Goal: Transaction & Acquisition: Purchase product/service

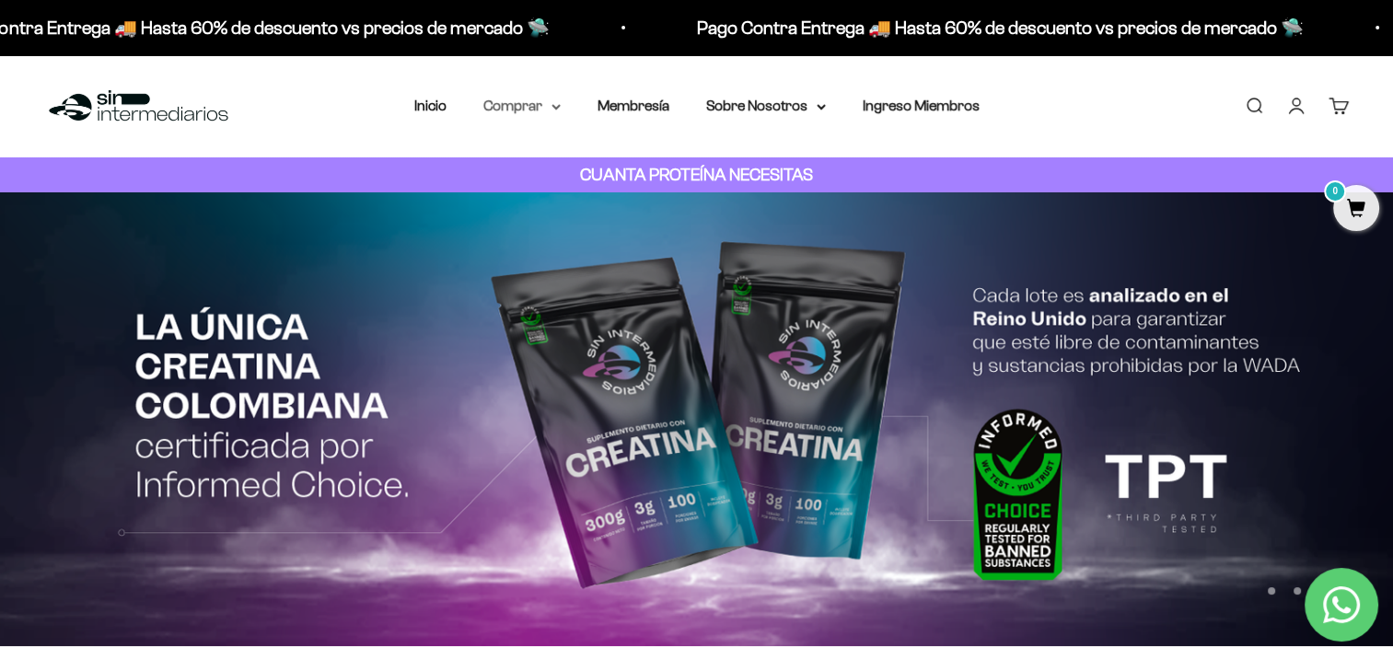
click at [560, 110] on icon at bounding box center [556, 107] width 9 height 6
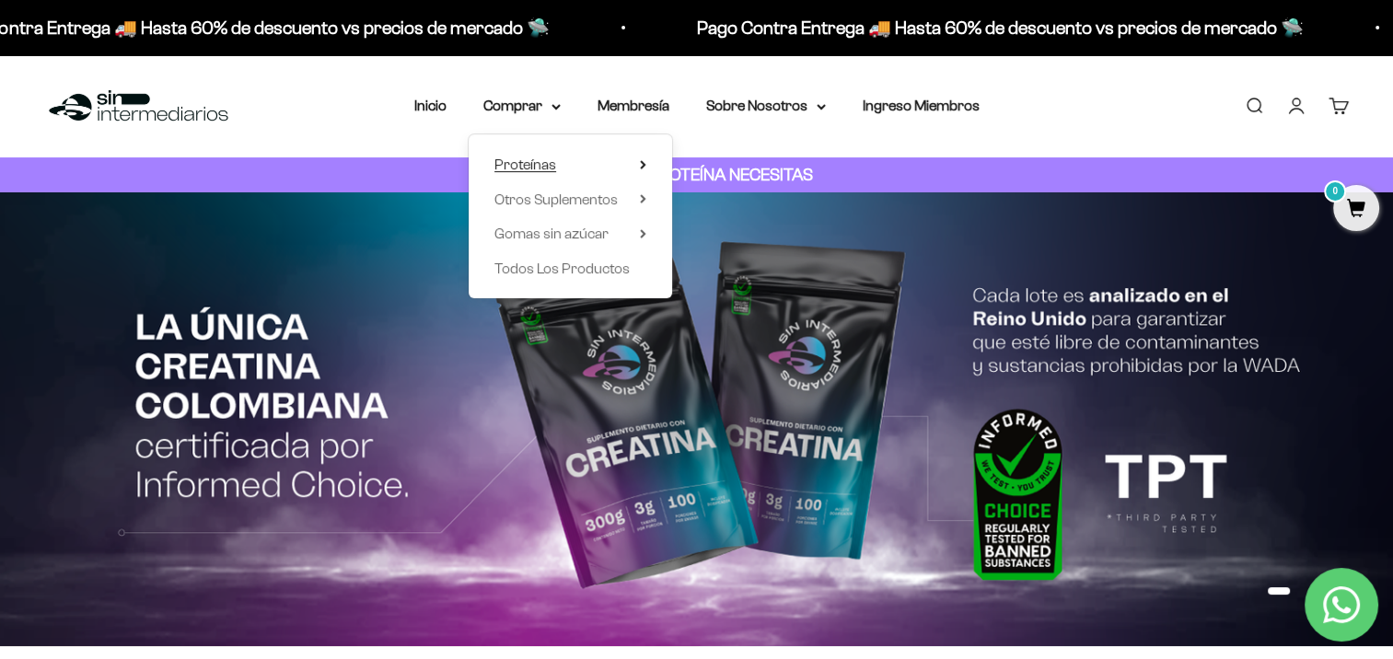
click at [641, 156] on summary "Proteínas" at bounding box center [571, 165] width 152 height 24
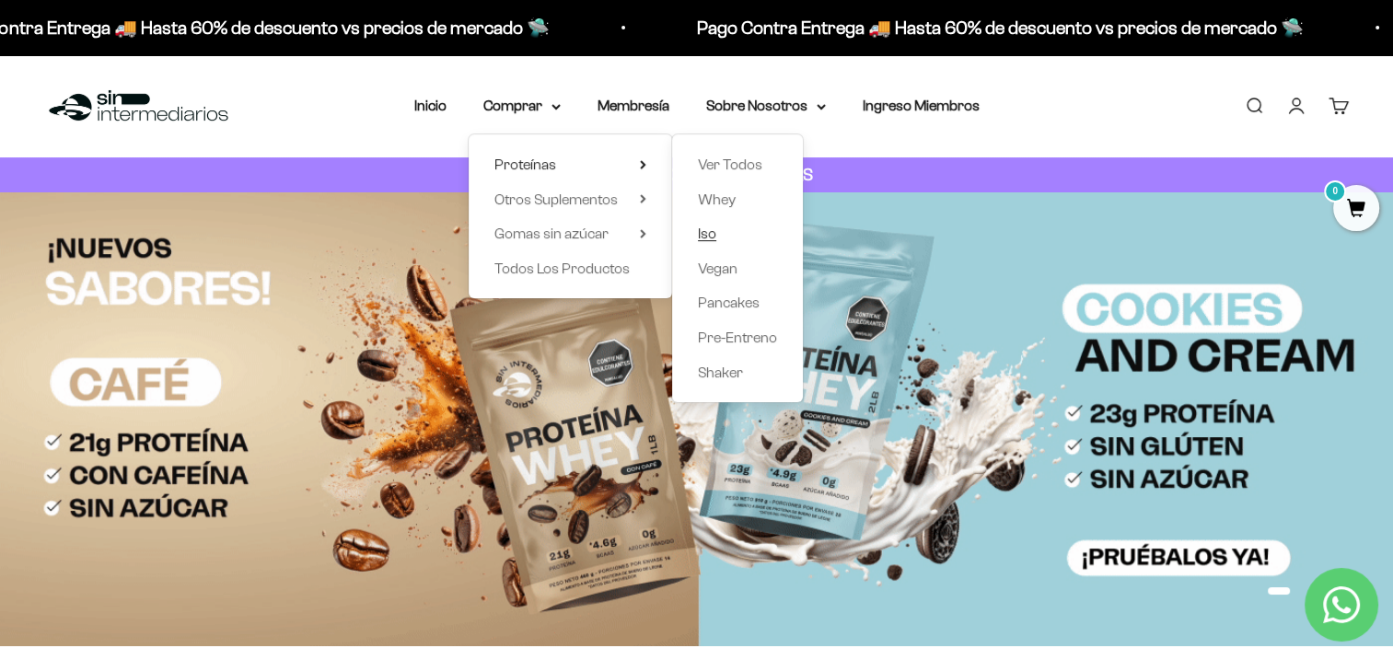
click at [716, 238] on span "Iso" at bounding box center [707, 234] width 18 height 16
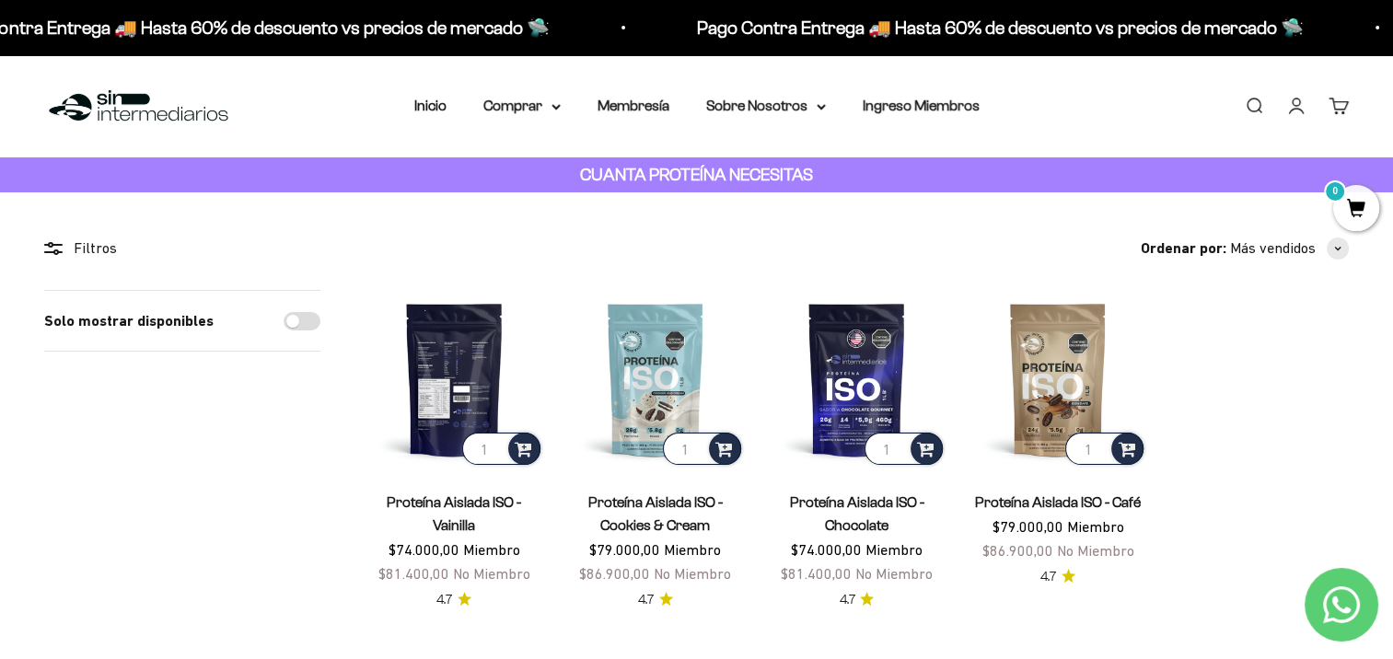
click at [495, 438] on input "1" at bounding box center [501, 449] width 78 height 32
type input "2"
click at [495, 442] on input "2" at bounding box center [501, 449] width 78 height 32
click at [472, 367] on img at bounding box center [455, 380] width 180 height 180
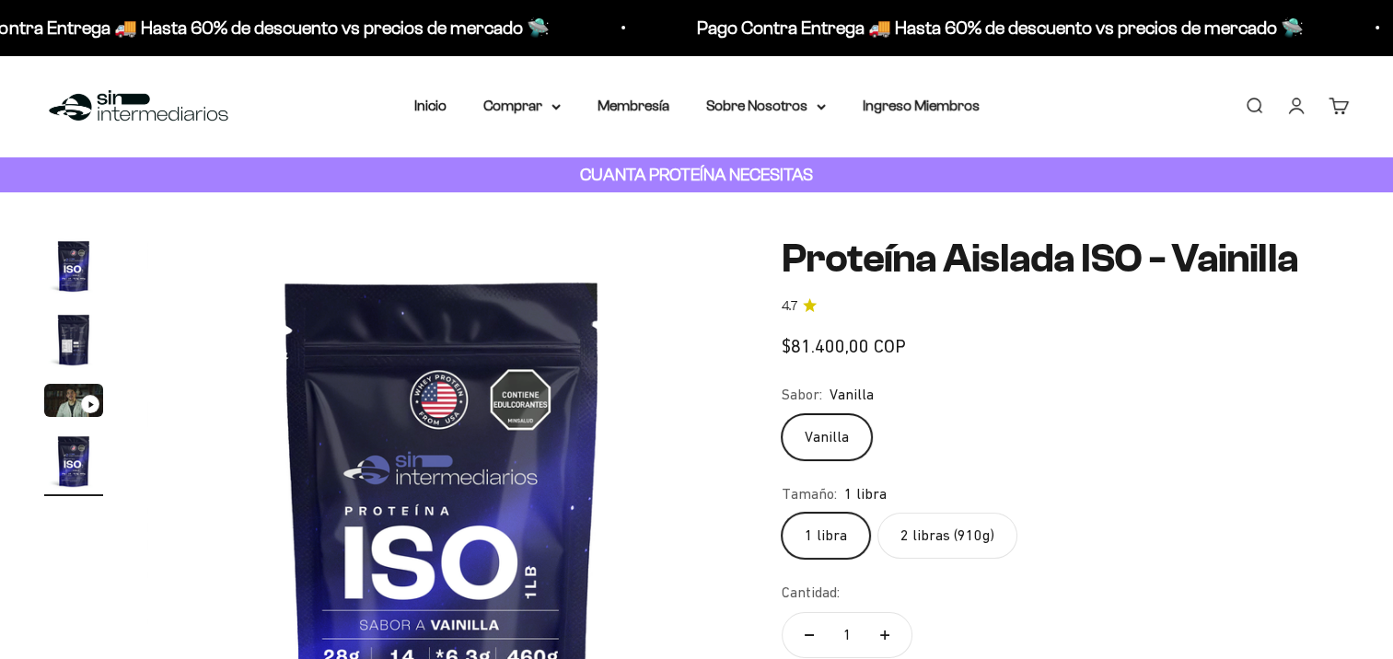
scroll to position [0, 1836]
click at [946, 529] on fieldset "Tamaño: 1 libra 1 libra 2 libras (910g)" at bounding box center [1065, 521] width 567 height 77
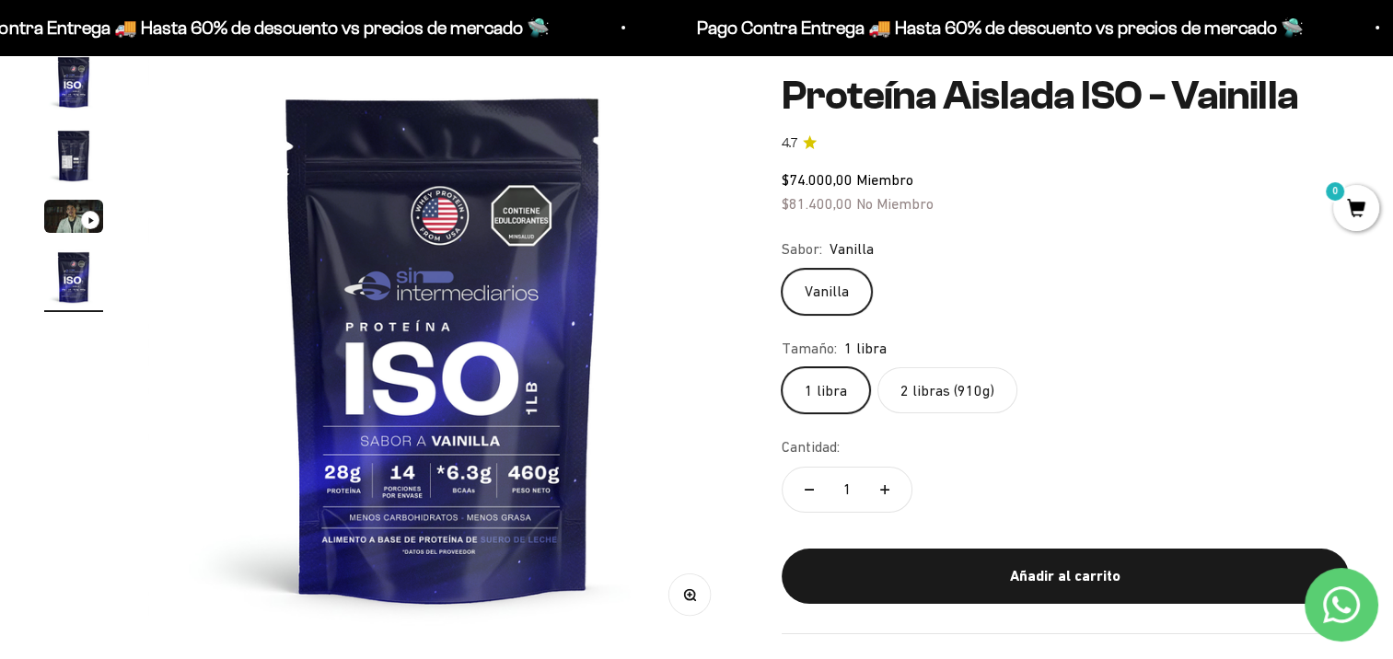
scroll to position [0, 0]
click at [938, 390] on label "2 libras (910g)" at bounding box center [948, 390] width 140 height 46
click at [782, 367] on input "2 libras (910g)" at bounding box center [781, 367] width 1 height 1
click at [880, 490] on icon "Aumentar cantidad" at bounding box center [884, 489] width 9 height 9
type input "2"
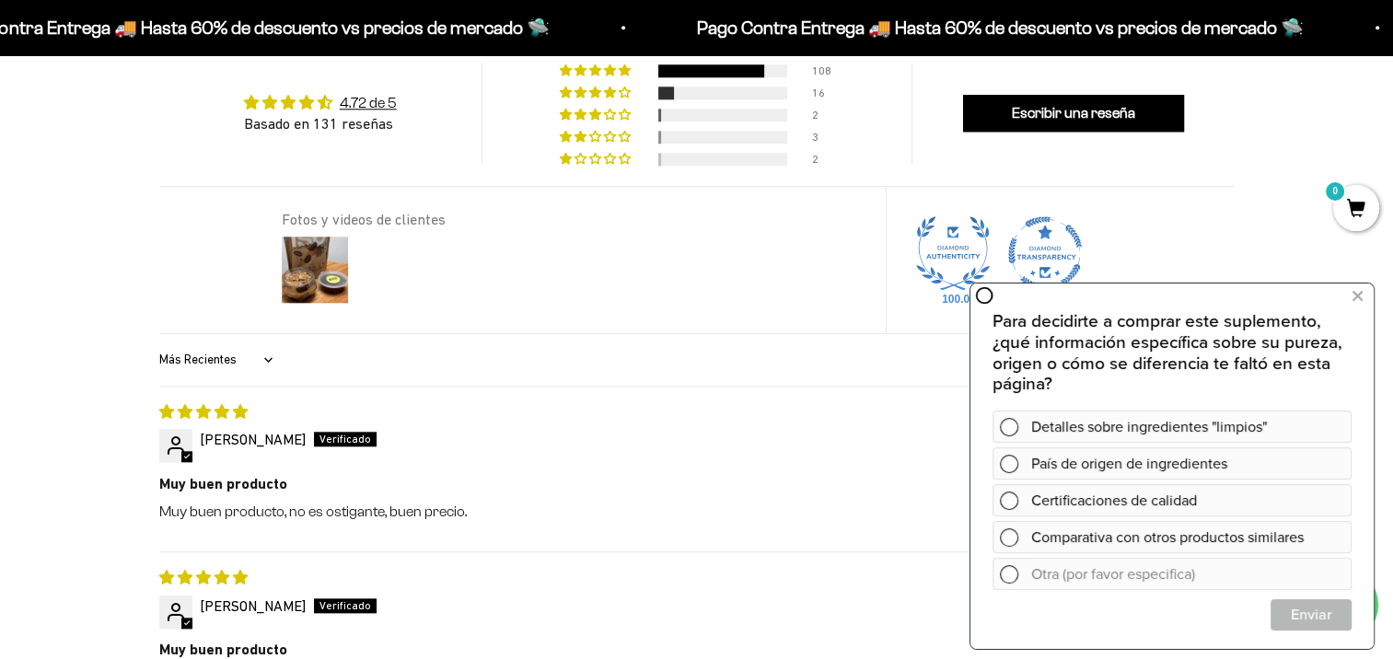
scroll to position [2118, 0]
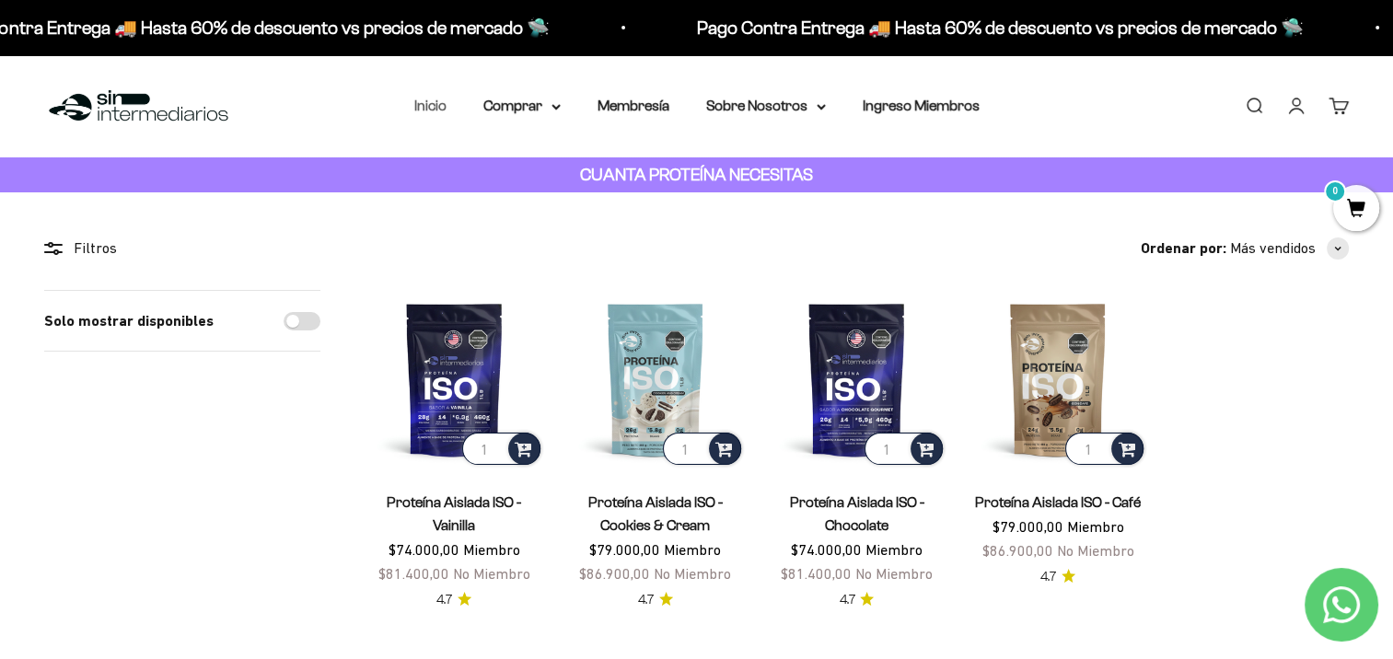
click at [435, 106] on link "Inicio" at bounding box center [430, 106] width 32 height 16
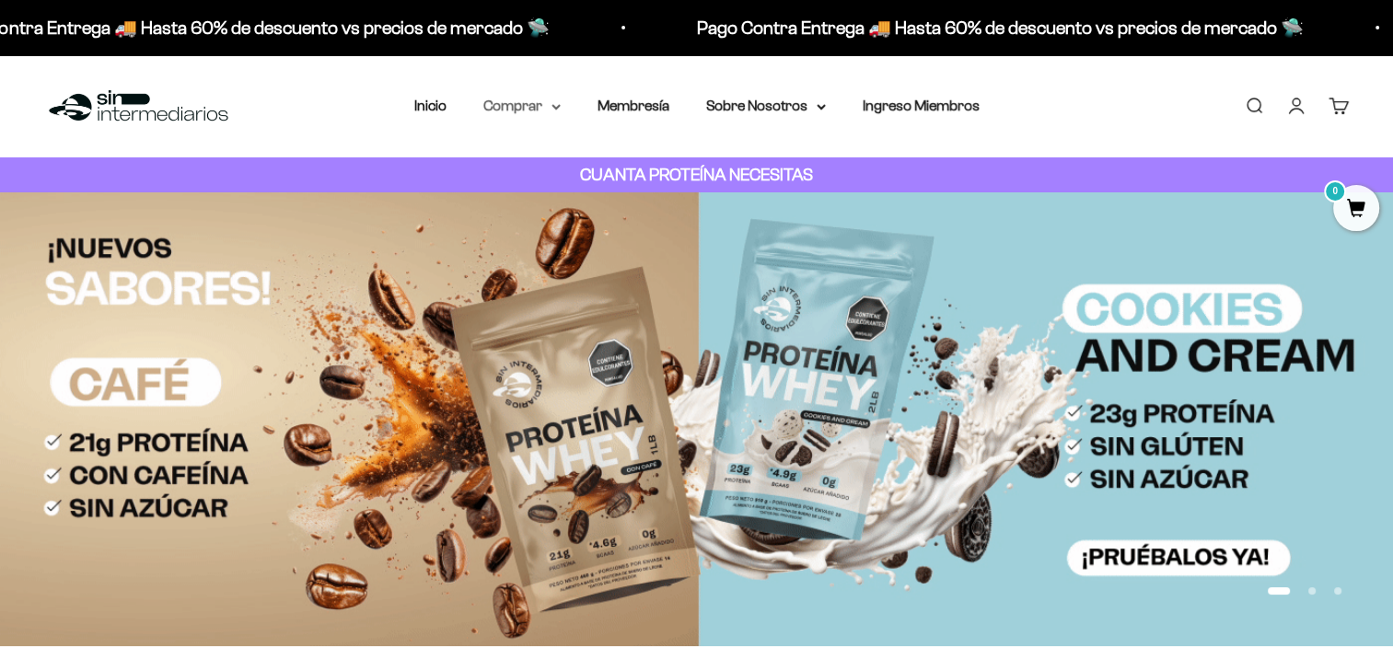
click at [553, 107] on icon at bounding box center [556, 107] width 7 height 4
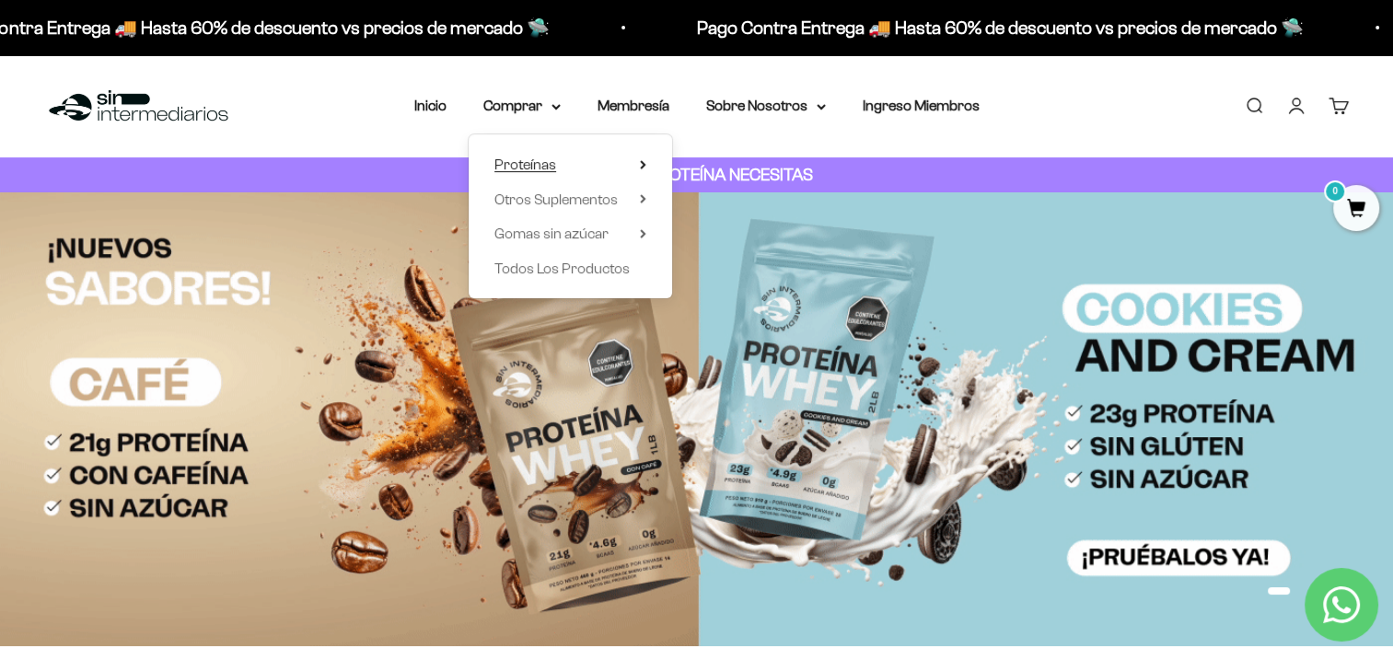
click at [645, 161] on icon at bounding box center [643, 164] width 6 height 9
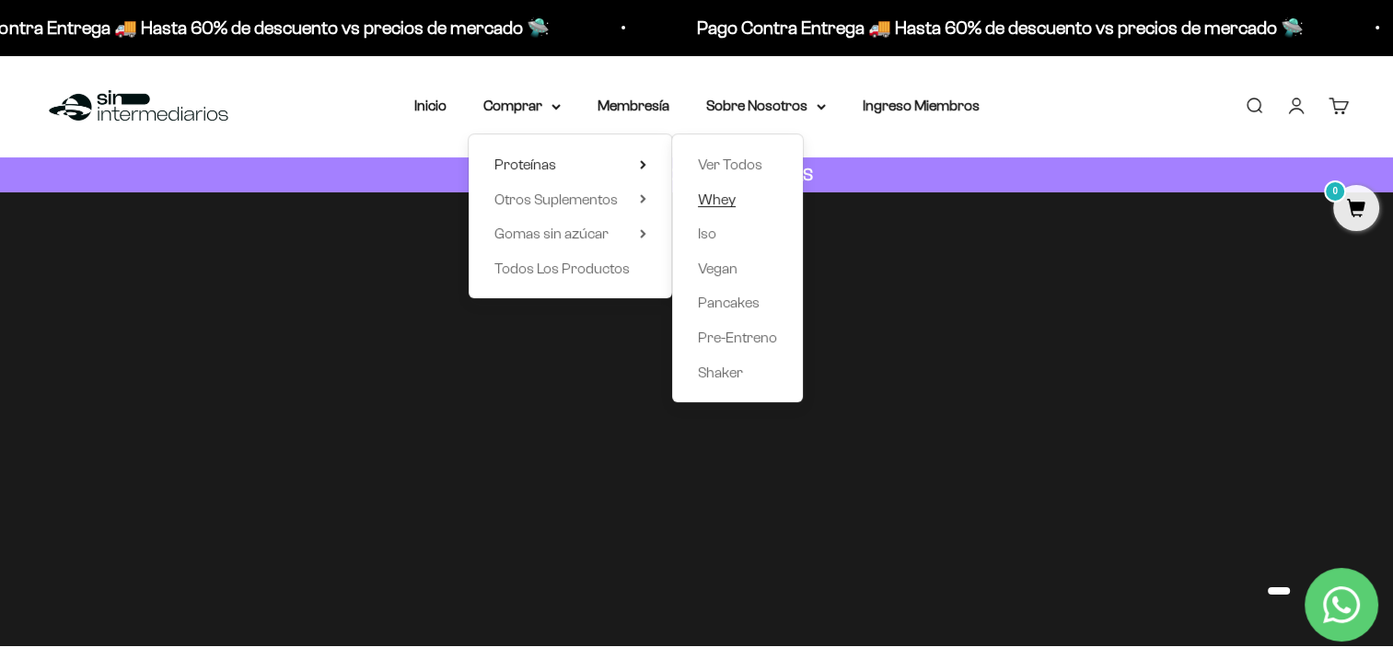
click at [726, 204] on span "Whey" at bounding box center [717, 200] width 38 height 16
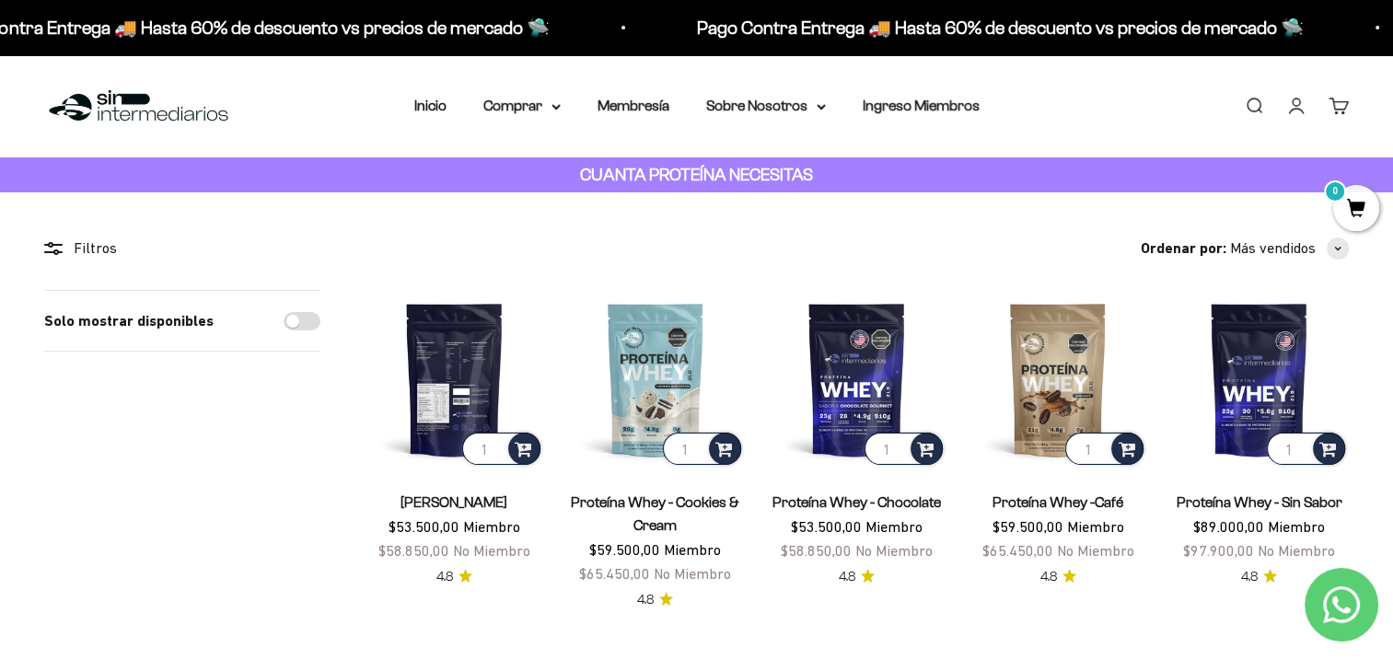
click at [475, 375] on img at bounding box center [455, 380] width 180 height 180
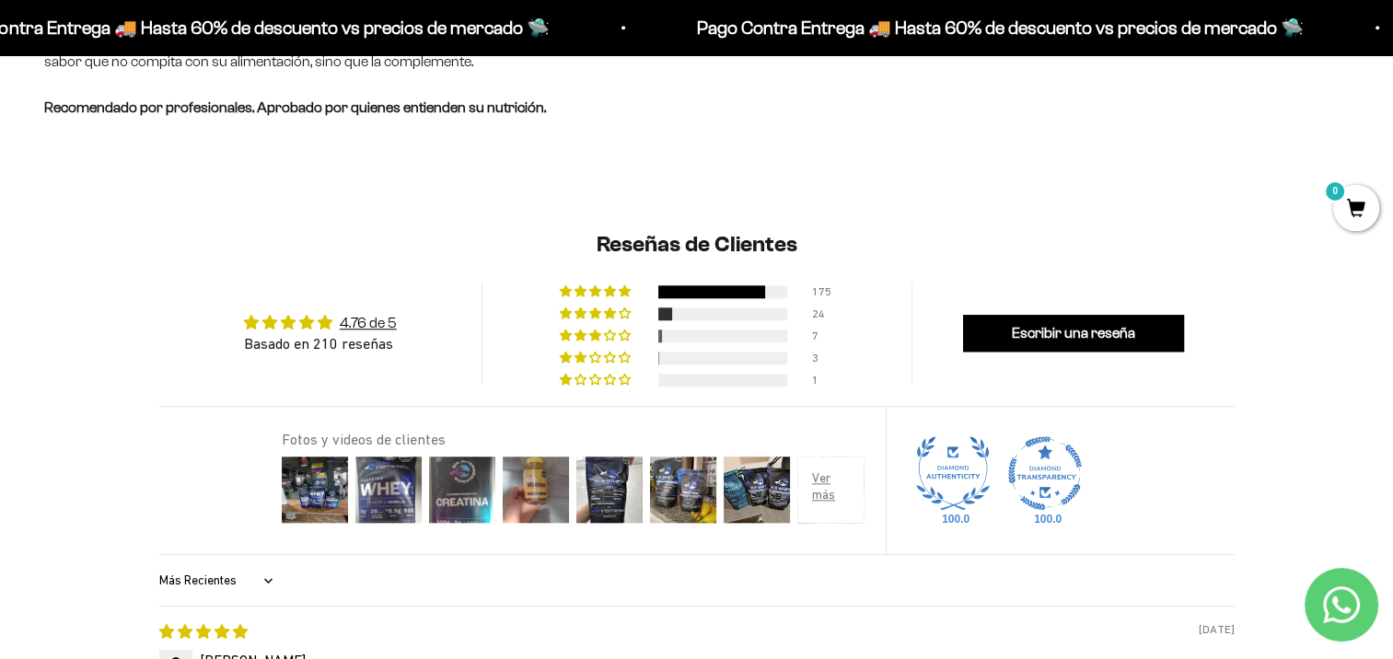
scroll to position [1750, 0]
click at [957, 483] on img at bounding box center [953, 473] width 74 height 74
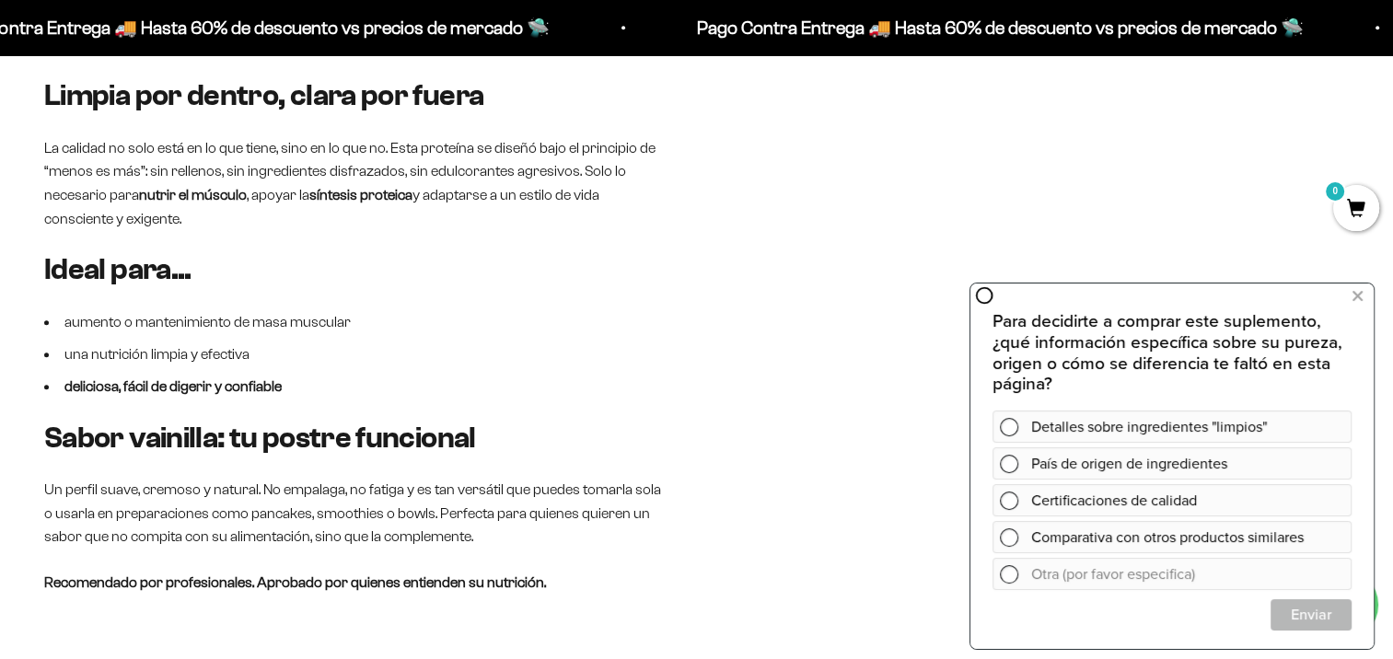
scroll to position [737, 0]
